Goal: Transaction & Acquisition: Purchase product/service

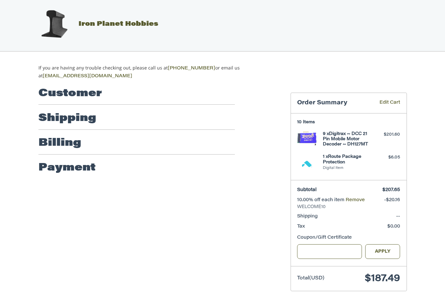
scroll to position [6, 0]
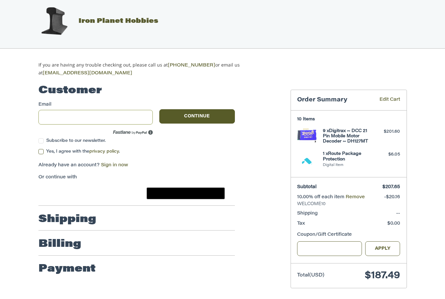
click at [53, 116] on input "Email" at bounding box center [95, 117] width 115 height 15
click at [168, 293] on div "Customer Guest Customer Email Subscribe to our newsletter. Continue Yes, I agre…" at bounding box center [222, 189] width 391 height 224
click at [55, 114] on input "Email" at bounding box center [95, 117] width 115 height 15
type input "**********"
click at [186, 120] on button "Continue" at bounding box center [197, 116] width 76 height 14
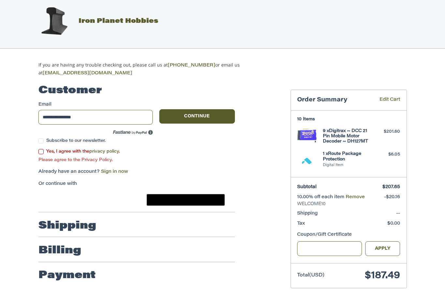
click at [38, 151] on div "**********" at bounding box center [160, 181] width 252 height 209
click at [39, 149] on label "Yes, I agree with the privacy policy ." at bounding box center [136, 151] width 196 height 5
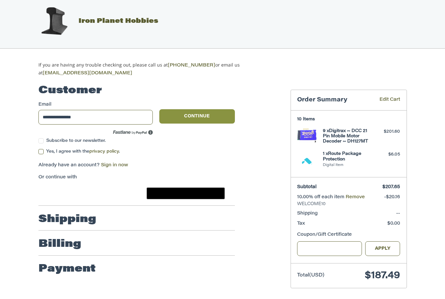
click at [194, 117] on button "Continue" at bounding box center [197, 116] width 76 height 14
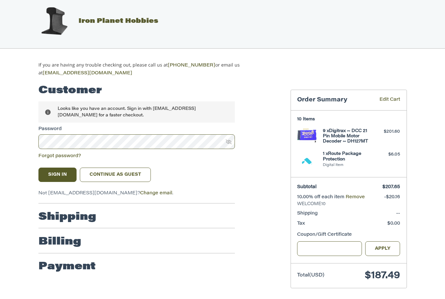
click at [58, 173] on button "Sign In" at bounding box center [57, 174] width 38 height 14
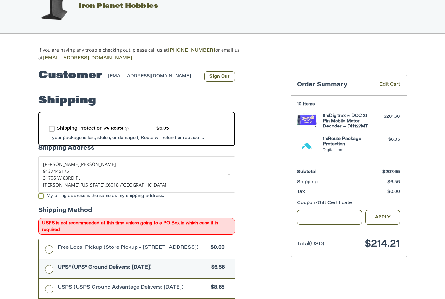
scroll to position [21, 0]
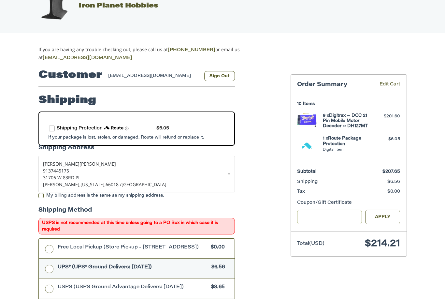
click at [309, 221] on input "Gift Certificate or Coupon Code" at bounding box center [329, 217] width 65 height 15
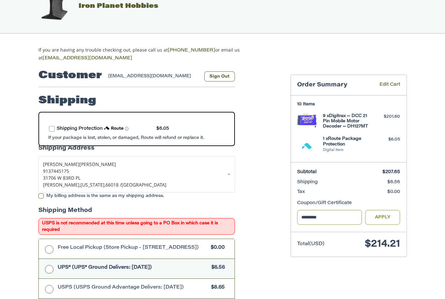
type input "*********"
click at [391, 214] on button "Apply" at bounding box center [382, 217] width 35 height 15
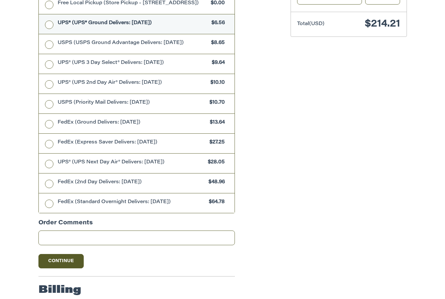
scroll to position [280, 0]
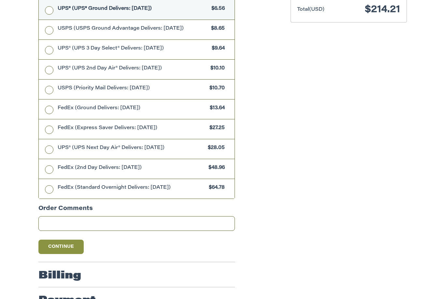
click at [53, 243] on button "Continue" at bounding box center [61, 246] width 46 height 14
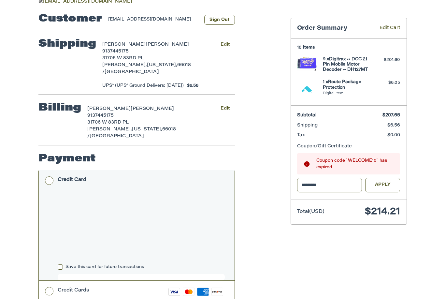
scroll to position [81, 0]
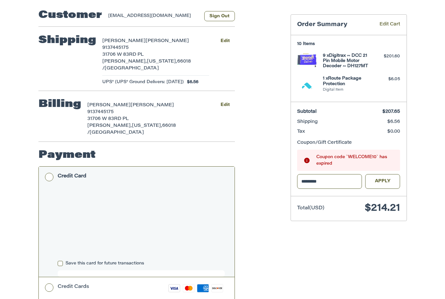
click at [58, 261] on label "Save this card for future transactions" at bounding box center [141, 263] width 167 height 5
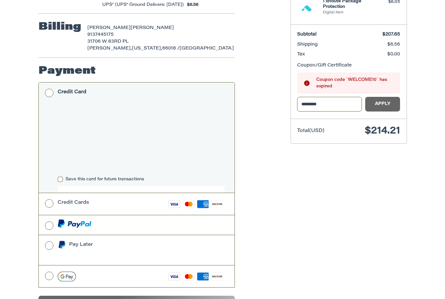
scroll to position [0, 0]
